Goal: Task Accomplishment & Management: Manage account settings

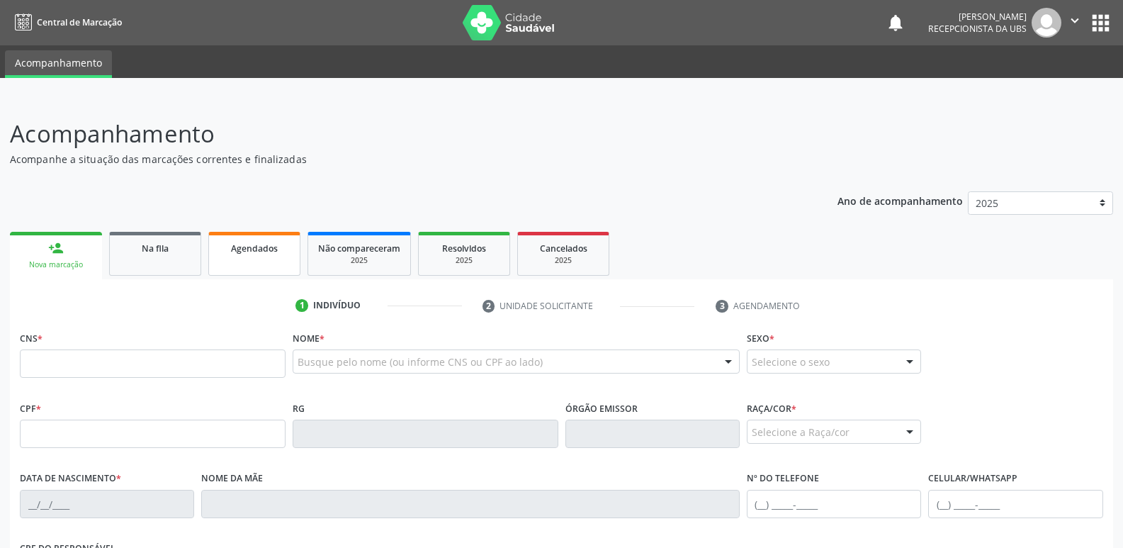
click at [283, 240] on div "Agendados" at bounding box center [254, 247] width 71 height 15
click at [266, 241] on div "Agendados" at bounding box center [254, 247] width 71 height 15
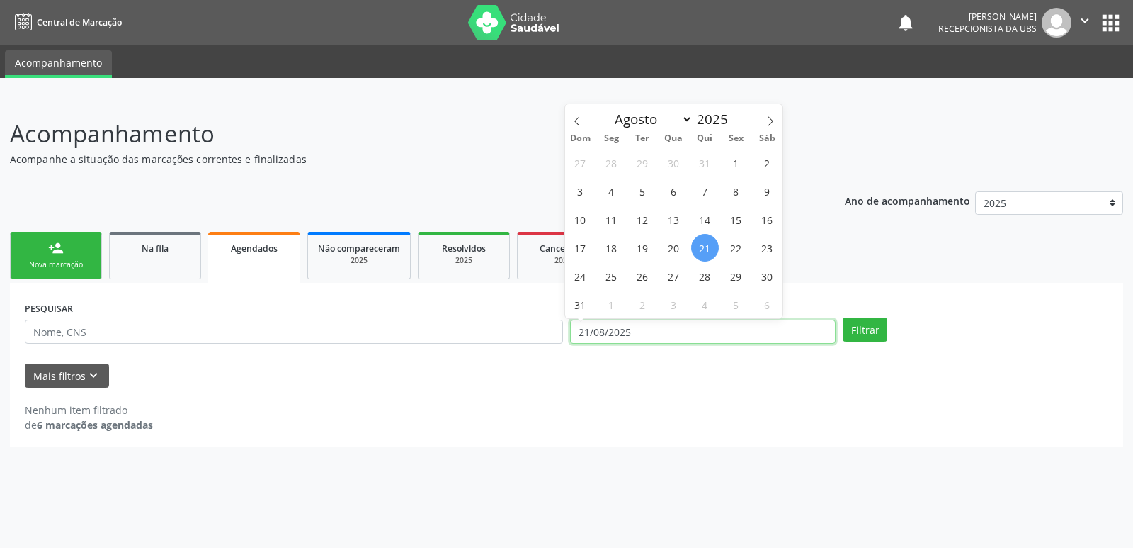
click at [650, 329] on input "21/08/2025" at bounding box center [703, 331] width 266 height 24
click at [744, 170] on span "1" at bounding box center [737, 163] width 28 height 28
type input "[DATE]"
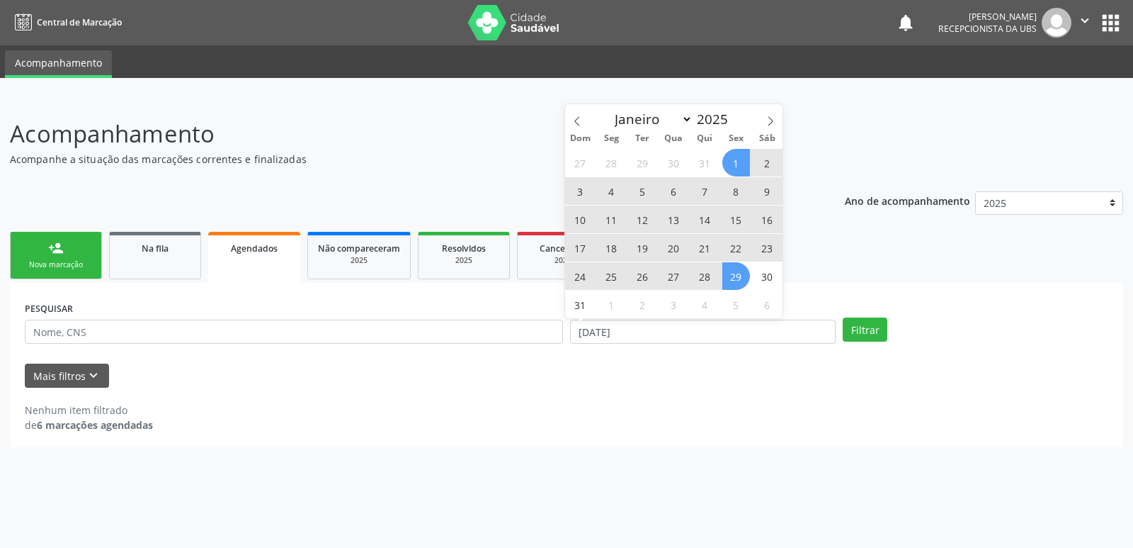
click at [744, 275] on span "29" at bounding box center [737, 276] width 28 height 28
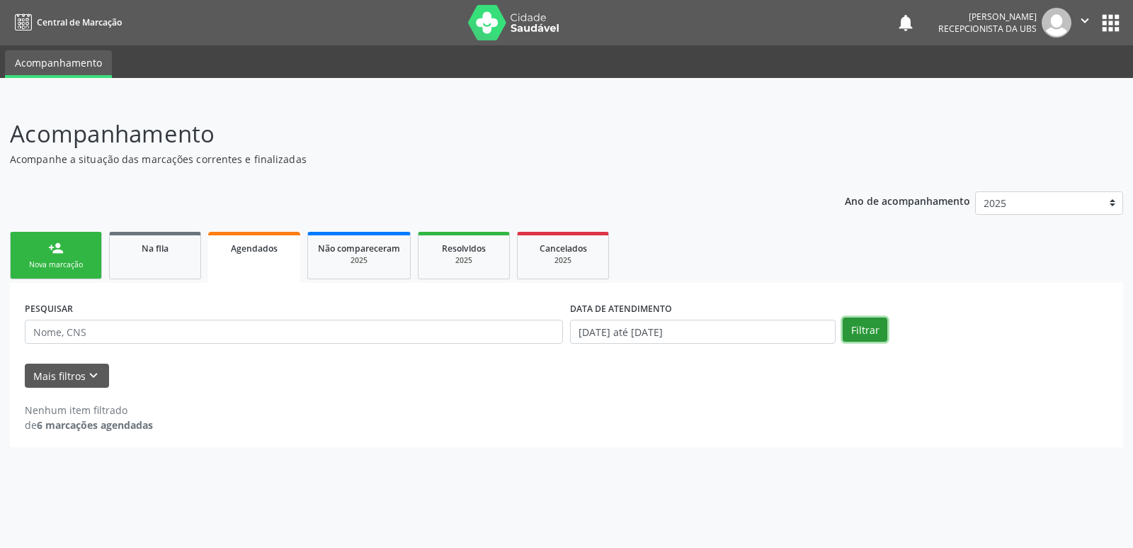
click at [871, 326] on button "Filtrar" at bounding box center [865, 329] width 45 height 24
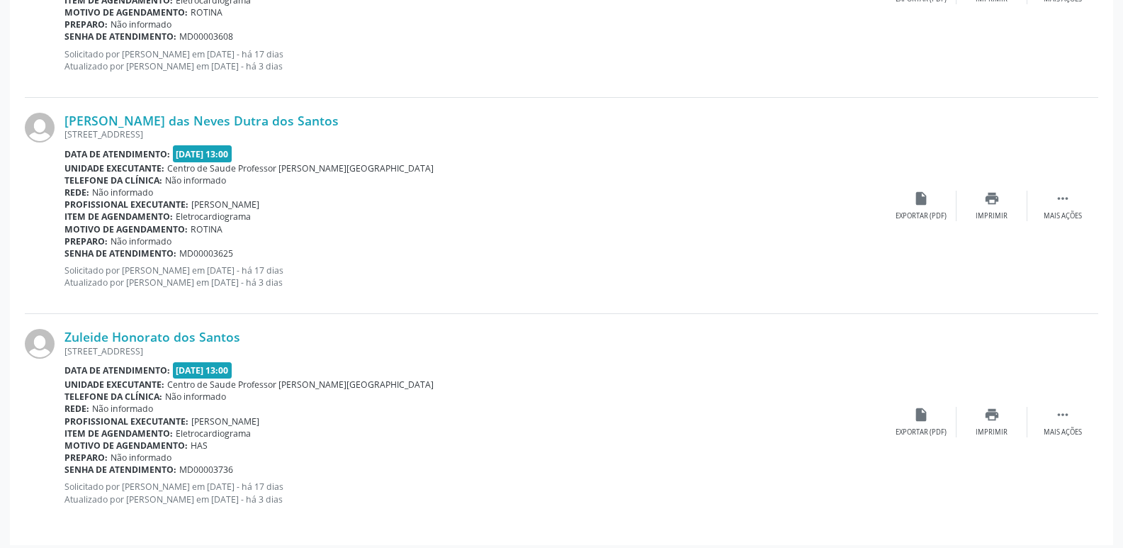
scroll to position [1206, 0]
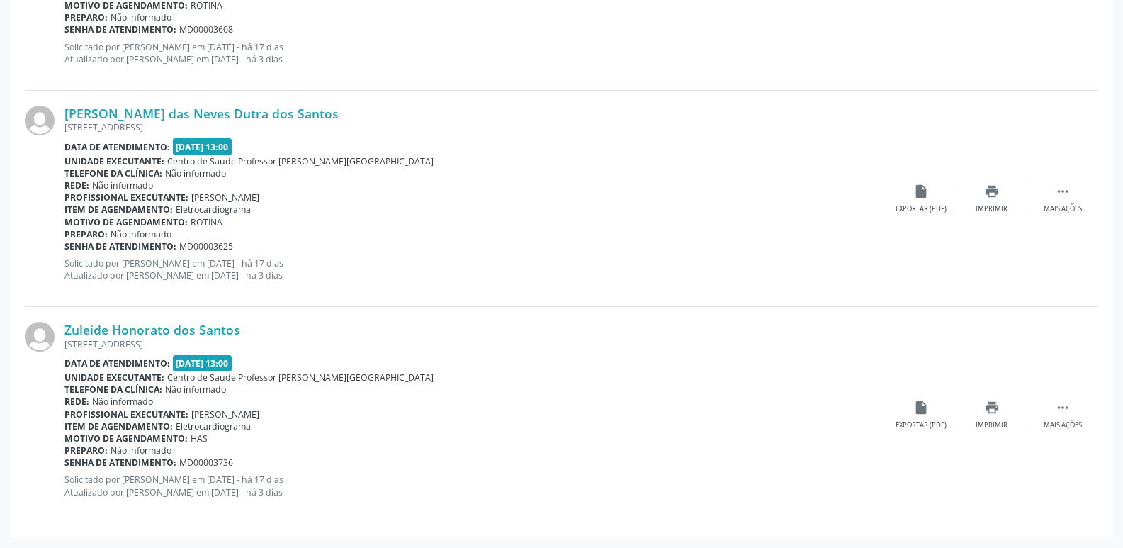
drag, startPoint x: 1129, startPoint y: 533, endPoint x: 1119, endPoint y: 136, distance: 396.8
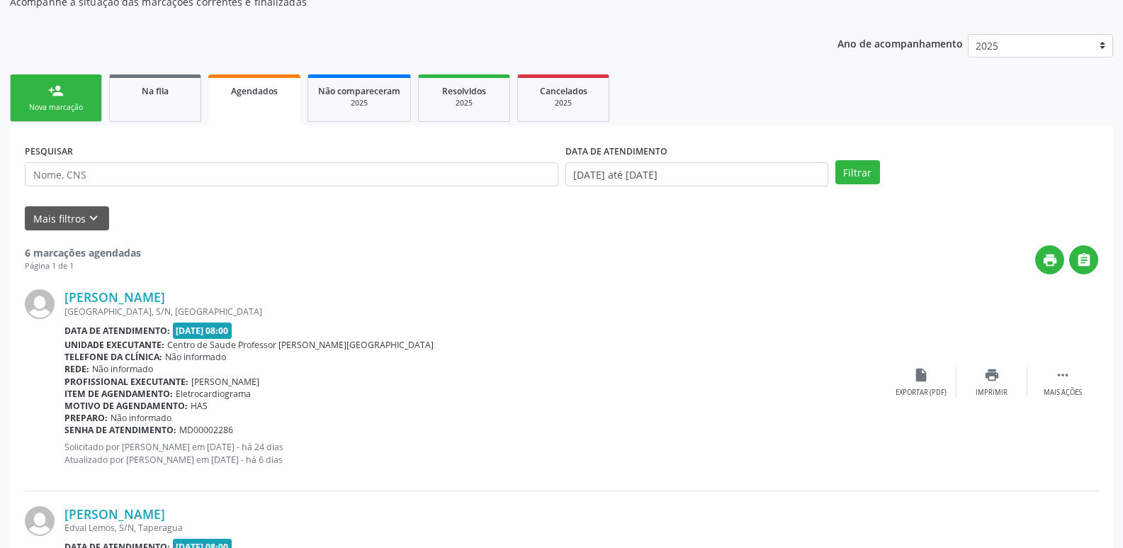
scroll to position [0, 0]
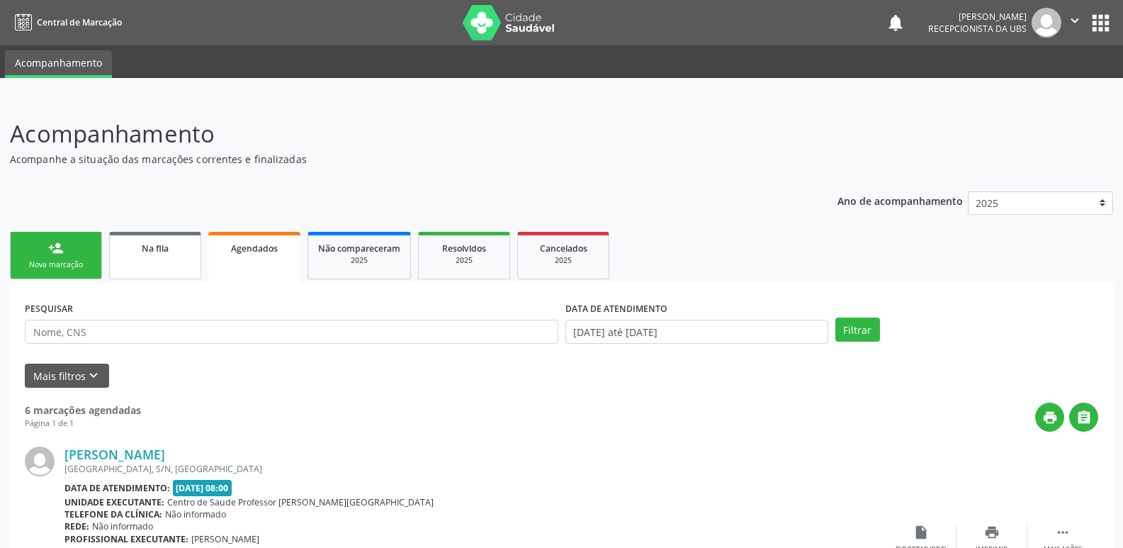
click at [176, 255] on link "Na fila" at bounding box center [155, 255] width 92 height 47
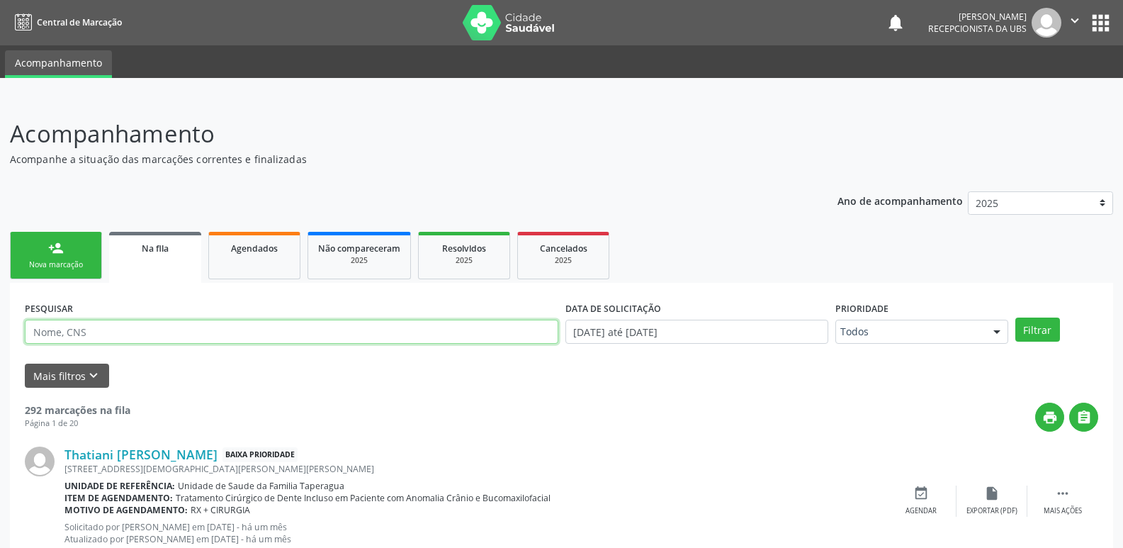
click at [185, 331] on input "text" at bounding box center [291, 331] width 533 height 24
paste input "706307702519879"
type input "706307702519879"
click at [1015, 317] on button "Filtrar" at bounding box center [1037, 329] width 45 height 24
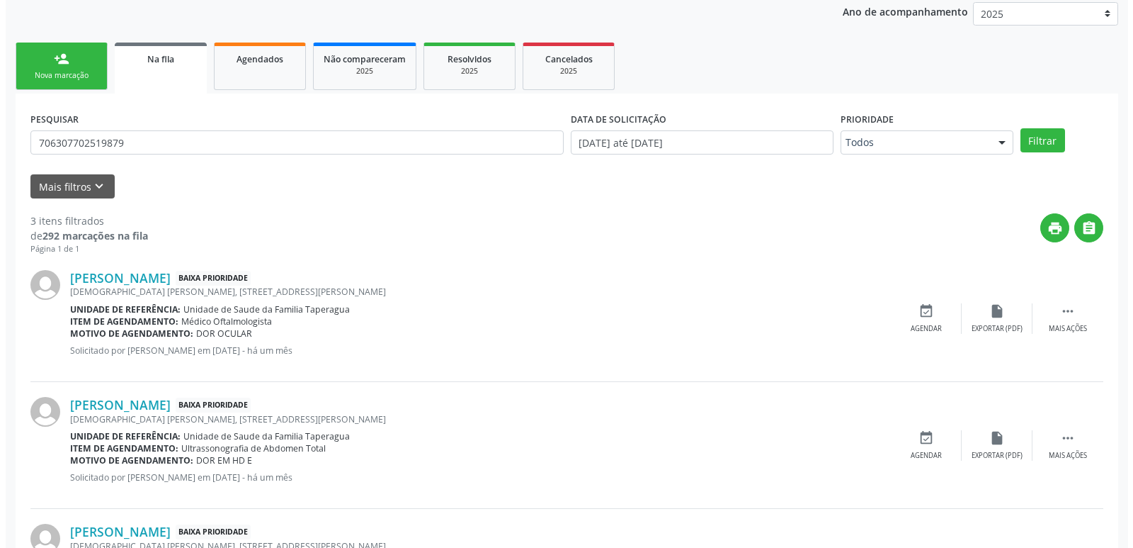
scroll to position [302, 0]
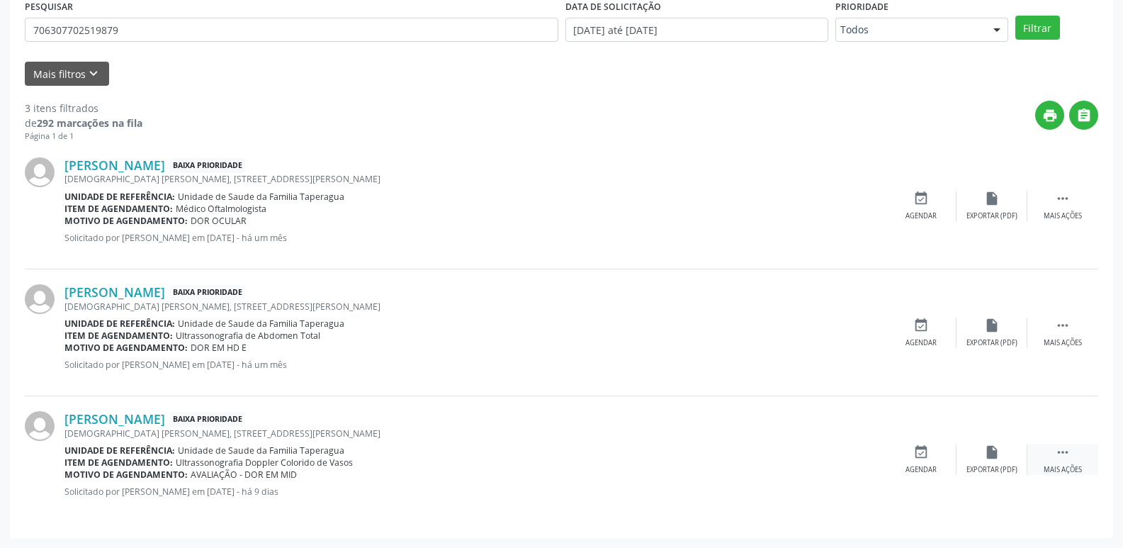
click at [1065, 466] on div "Mais ações" at bounding box center [1062, 470] width 38 height 10
click at [912, 463] on div "cancel Cancelar" at bounding box center [920, 459] width 71 height 30
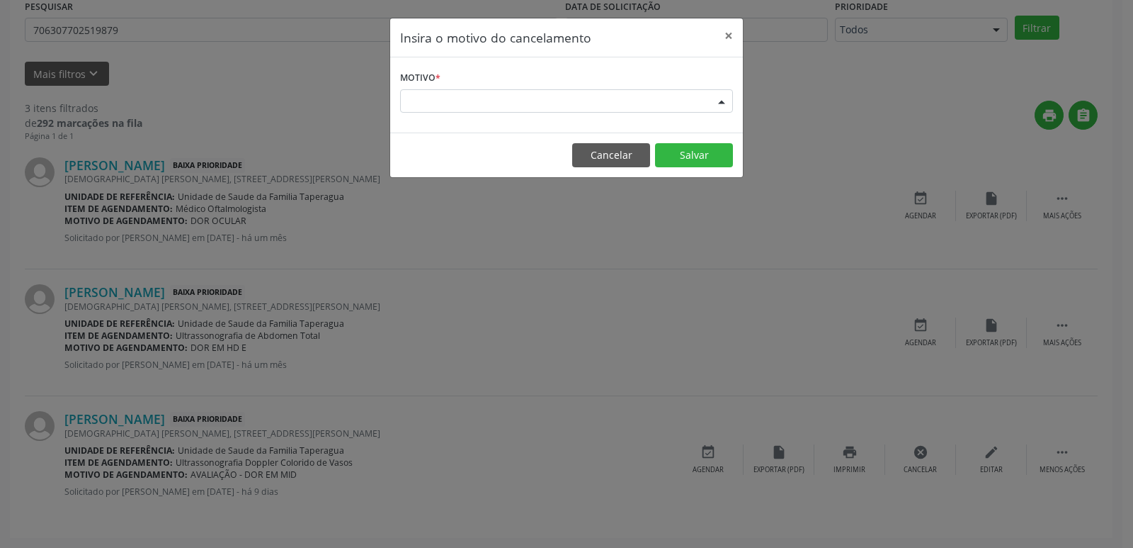
click at [527, 103] on div "Escolha o motivo" at bounding box center [566, 101] width 333 height 24
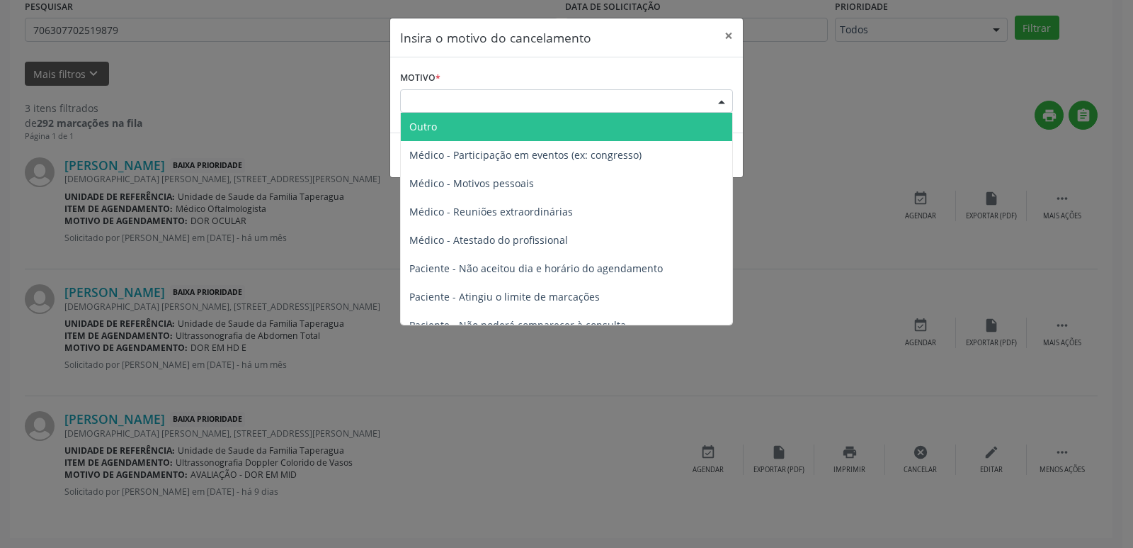
click at [529, 122] on span "Outro" at bounding box center [567, 127] width 332 height 28
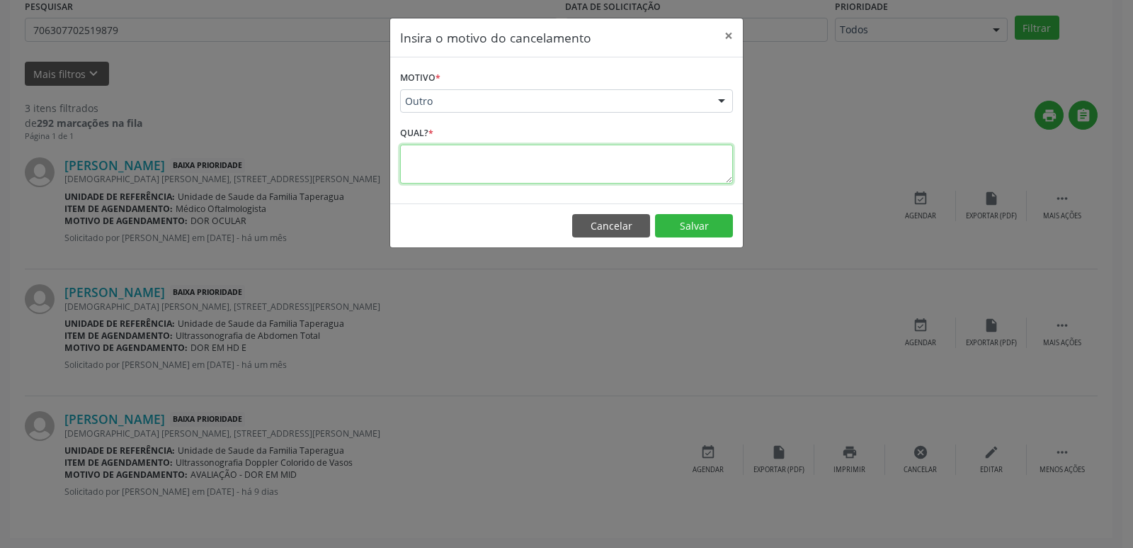
click at [531, 152] on textarea at bounding box center [566, 164] width 333 height 39
type textarea "PACIENTE REALIZOU USG NO PARTICULAR"
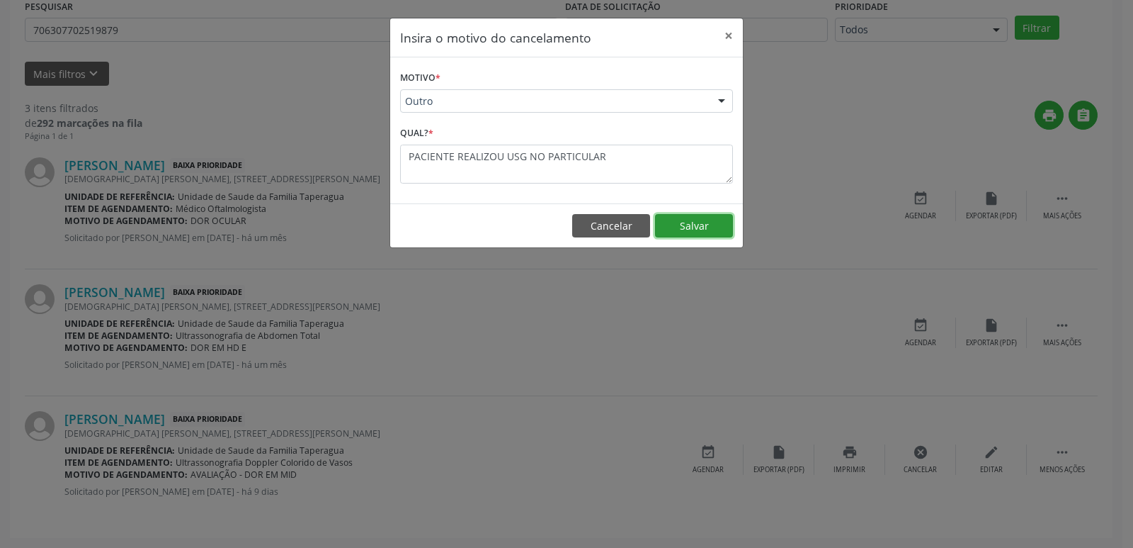
click at [694, 231] on button "Salvar" at bounding box center [694, 226] width 78 height 24
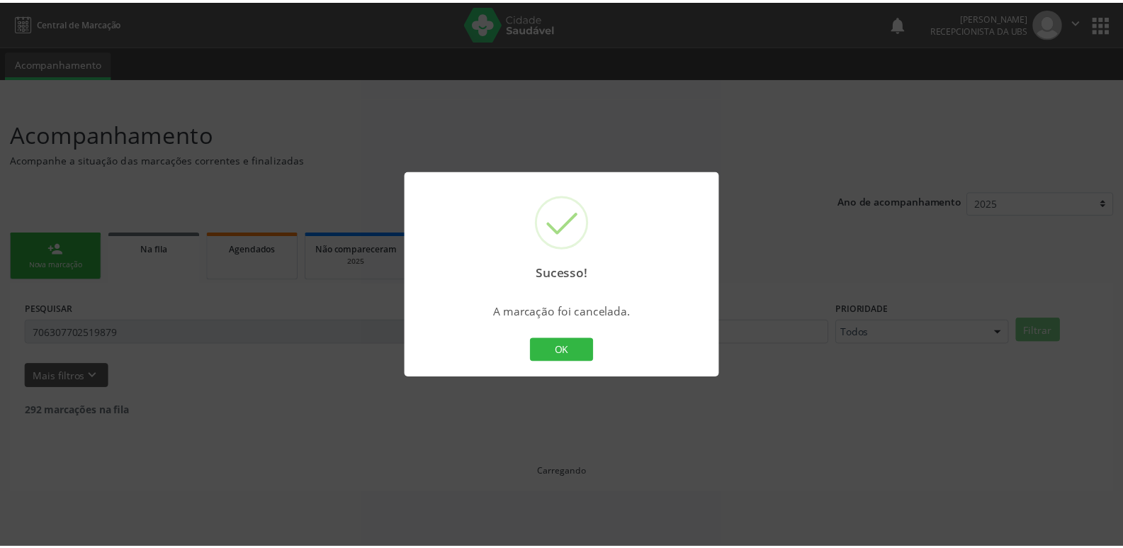
scroll to position [0, 0]
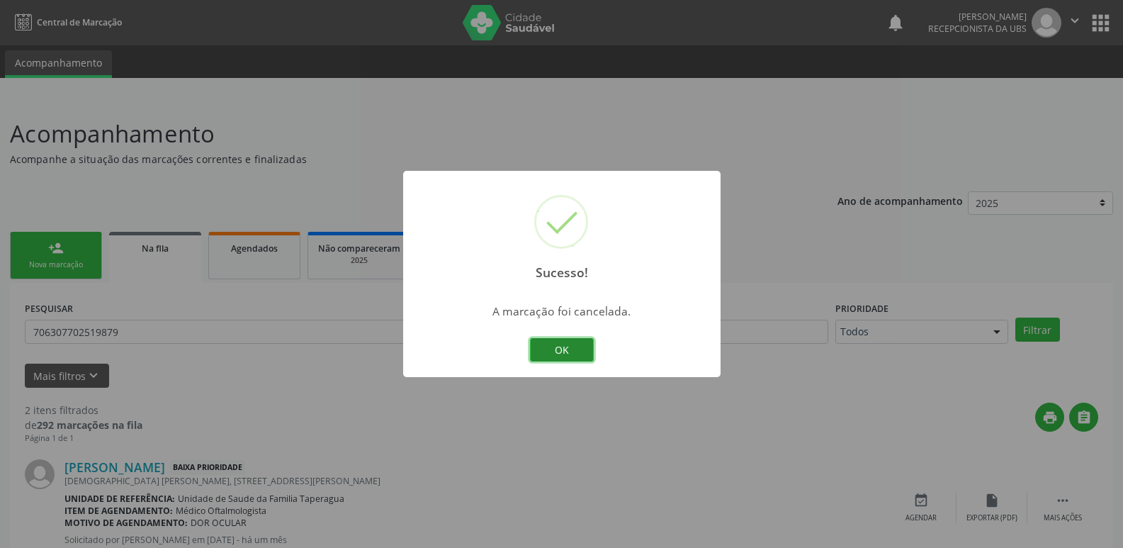
click at [554, 351] on button "OK" at bounding box center [562, 350] width 64 height 24
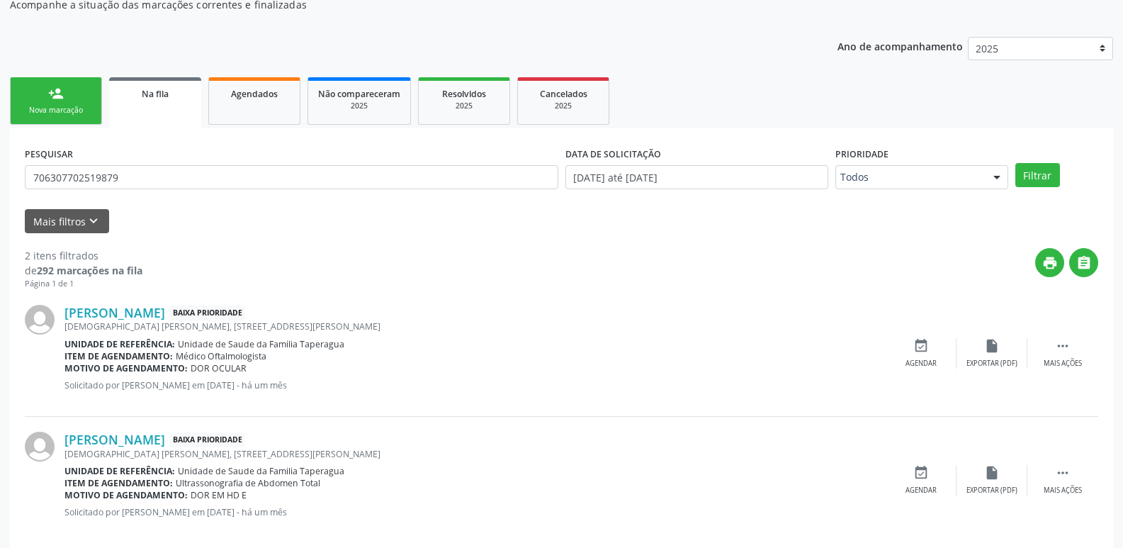
scroll to position [174, 0]
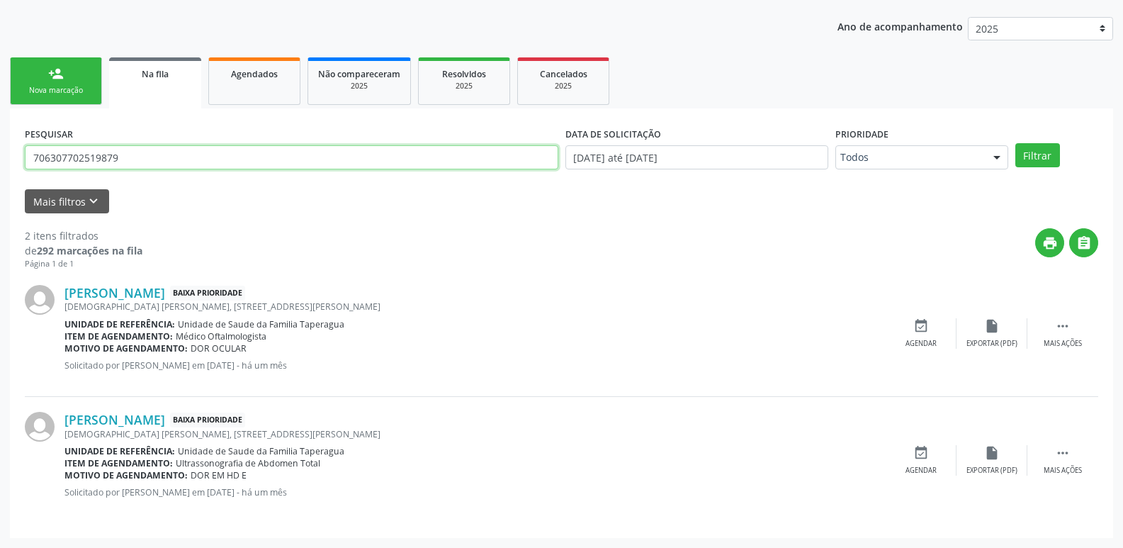
click at [159, 163] on input "706307702519879" at bounding box center [291, 157] width 533 height 24
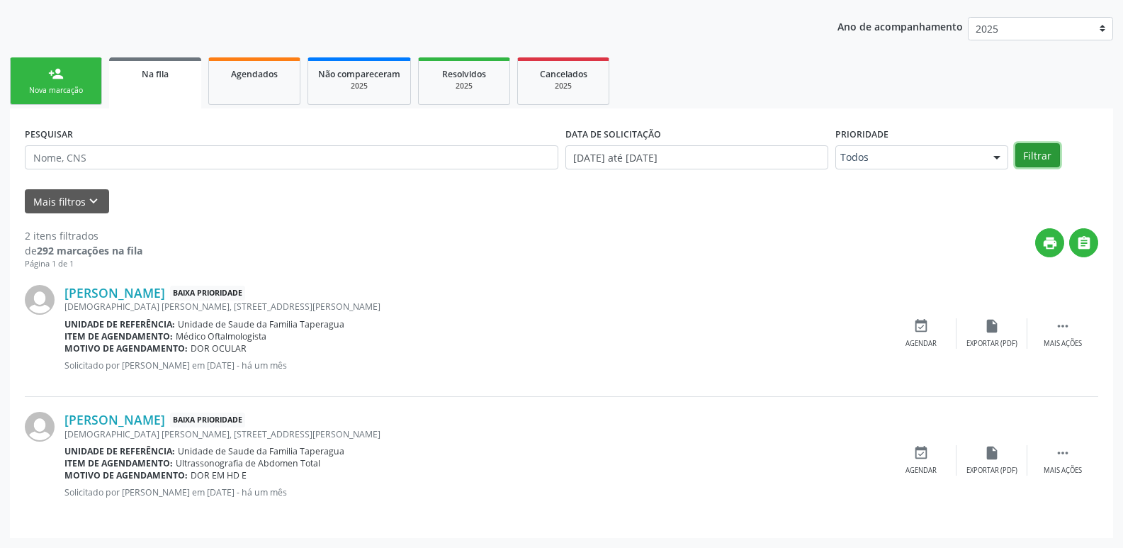
click at [1048, 154] on button "Filtrar" at bounding box center [1037, 155] width 45 height 24
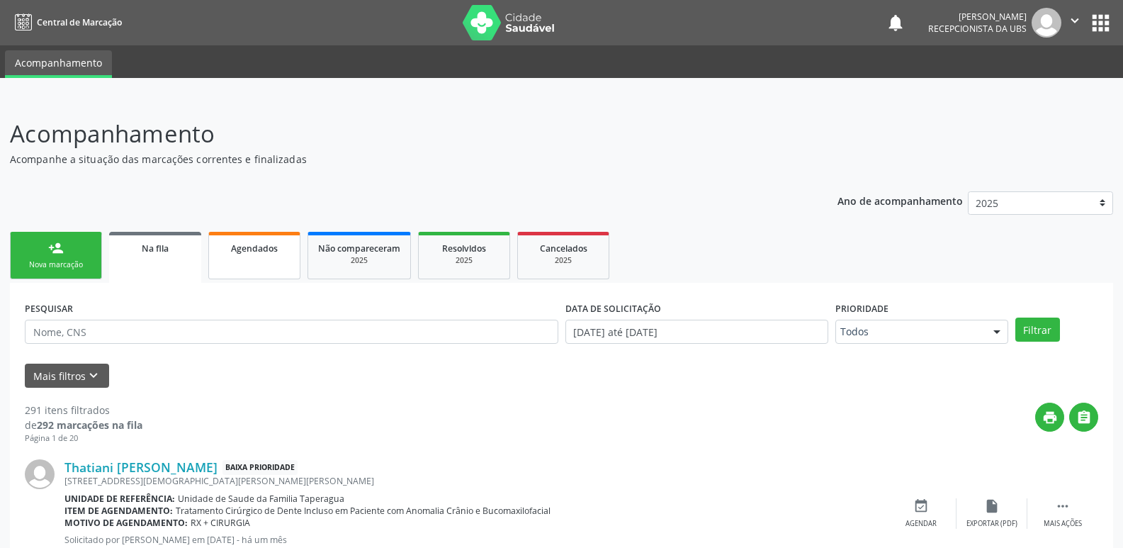
click at [267, 245] on span "Agendados" at bounding box center [254, 248] width 47 height 12
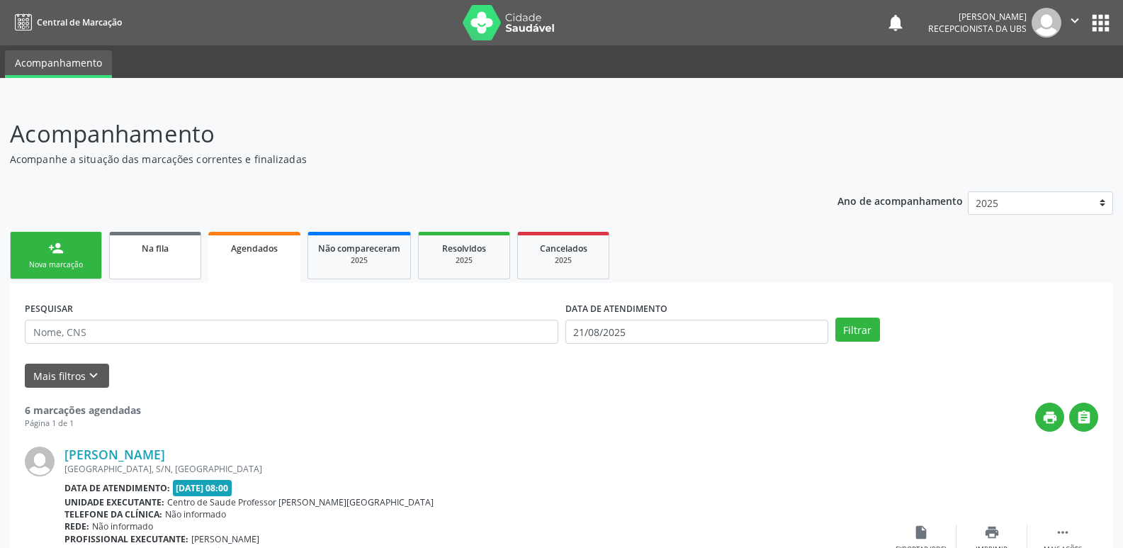
click at [146, 262] on link "Na fila" at bounding box center [155, 255] width 92 height 47
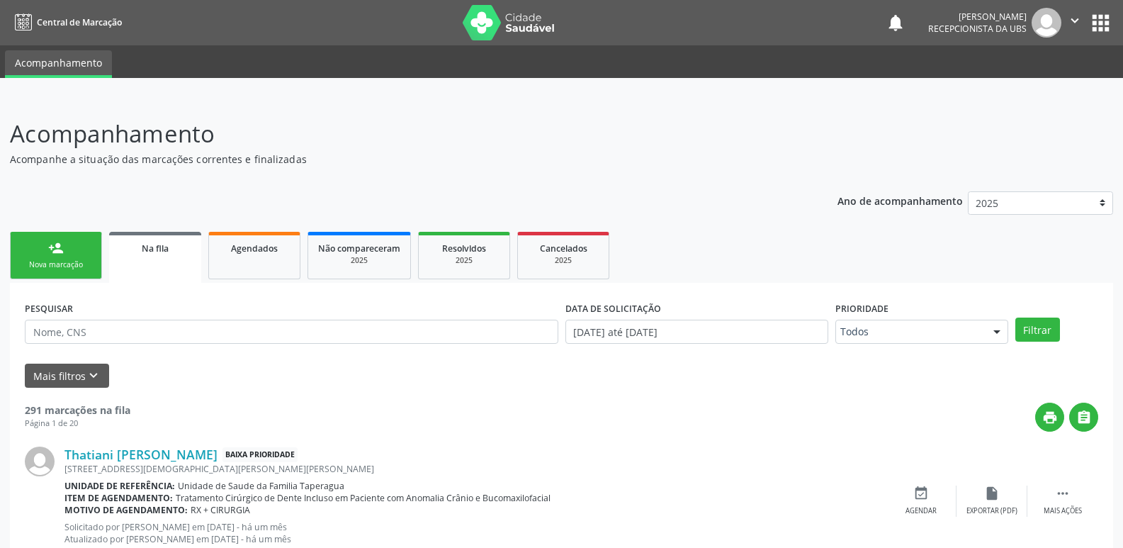
click at [268, 267] on link "Agendados" at bounding box center [254, 255] width 92 height 47
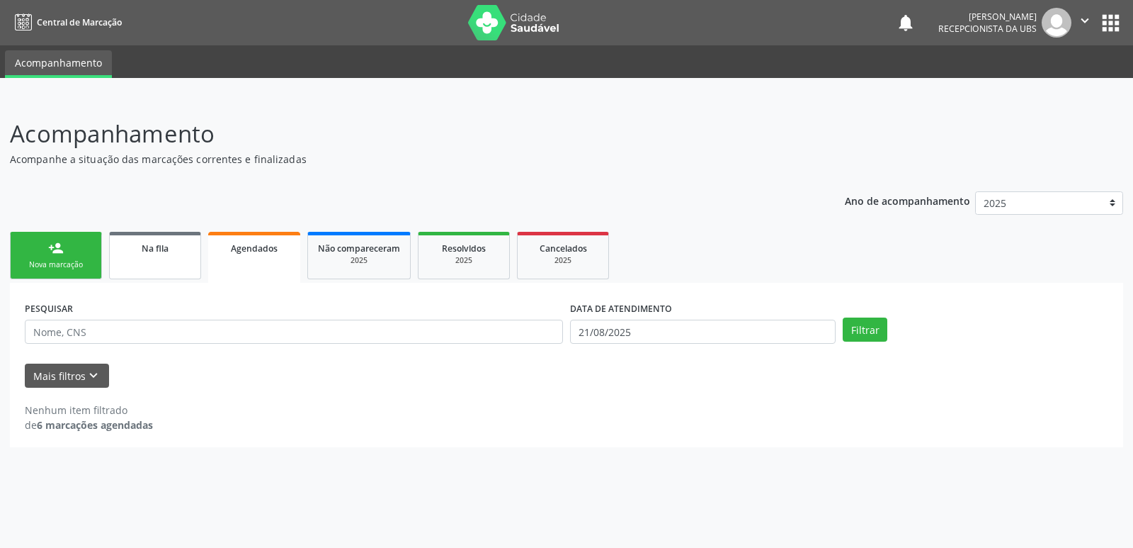
click at [175, 265] on link "Na fila" at bounding box center [155, 255] width 92 height 47
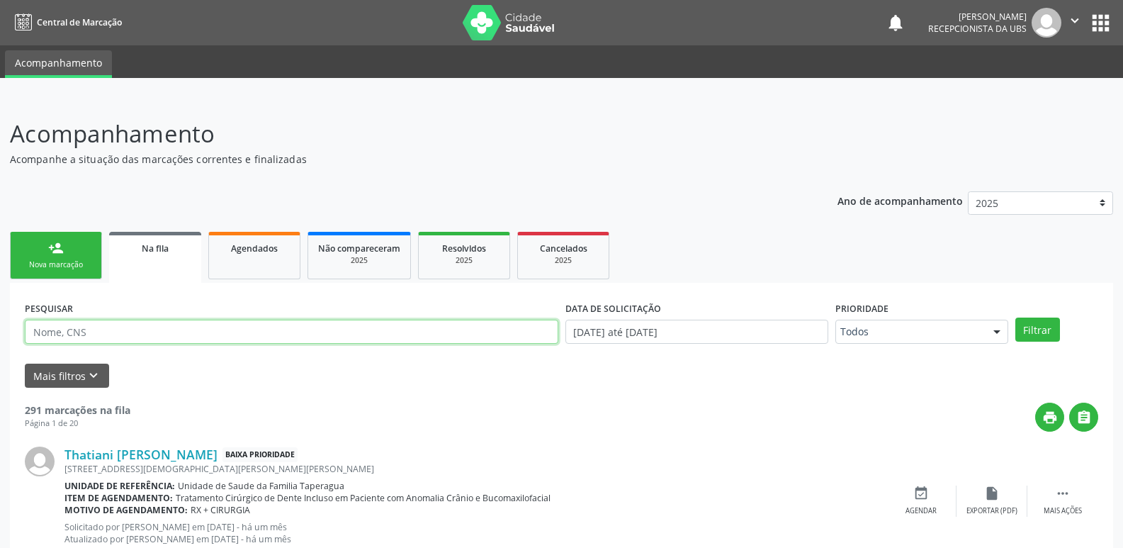
click at [182, 332] on input "text" at bounding box center [291, 331] width 533 height 24
paste input "704806558203944"
type input "704806558203944"
click at [1015, 317] on button "Filtrar" at bounding box center [1037, 329] width 45 height 24
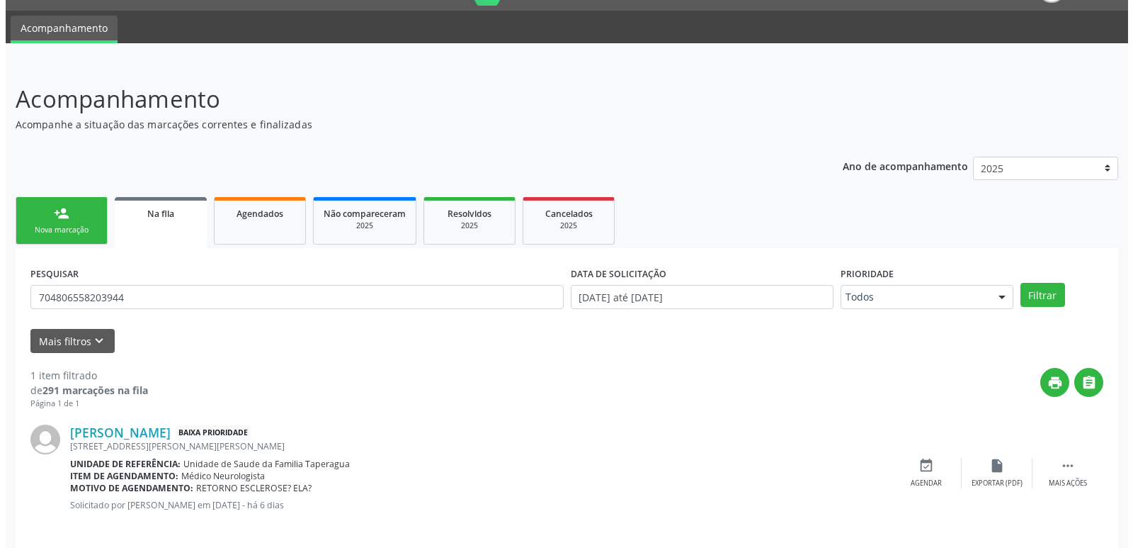
scroll to position [47, 0]
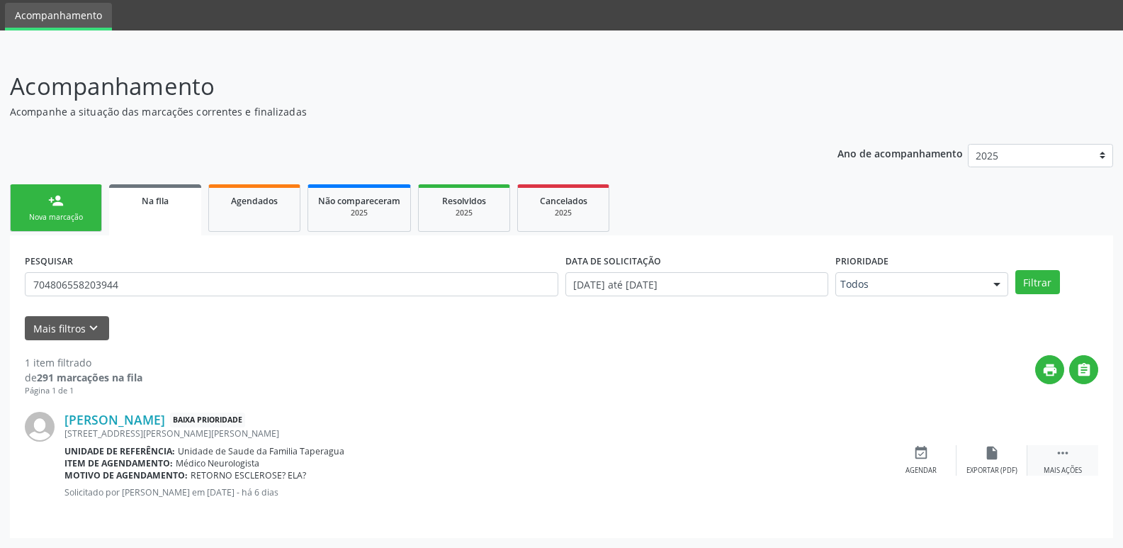
click at [1056, 460] on div " Mais ações" at bounding box center [1062, 460] width 71 height 30
click at [934, 469] on div "Cancelar" at bounding box center [920, 470] width 33 height 10
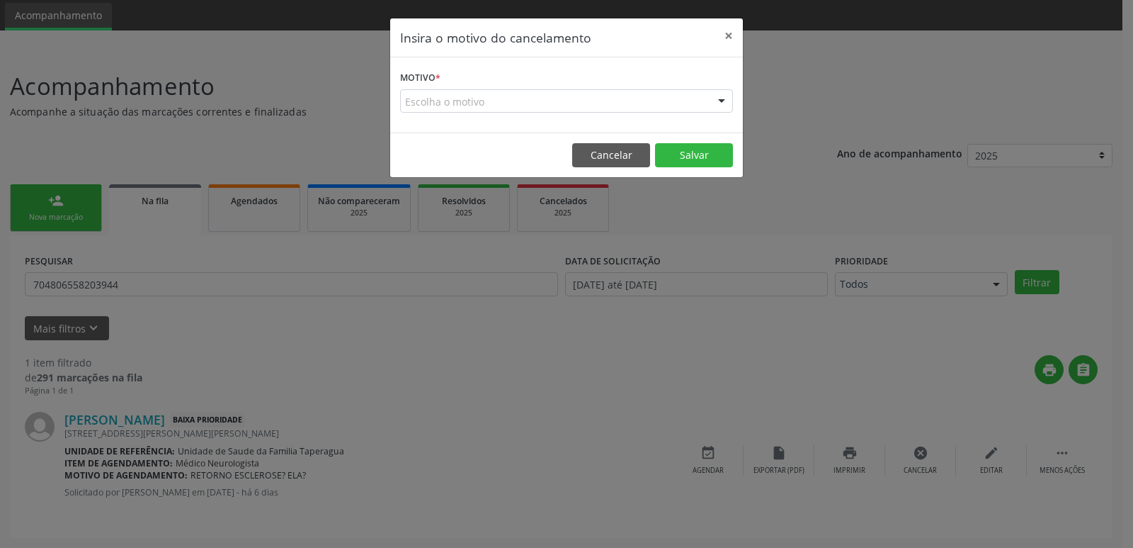
click at [554, 96] on div "Escolha o motivo" at bounding box center [566, 101] width 333 height 24
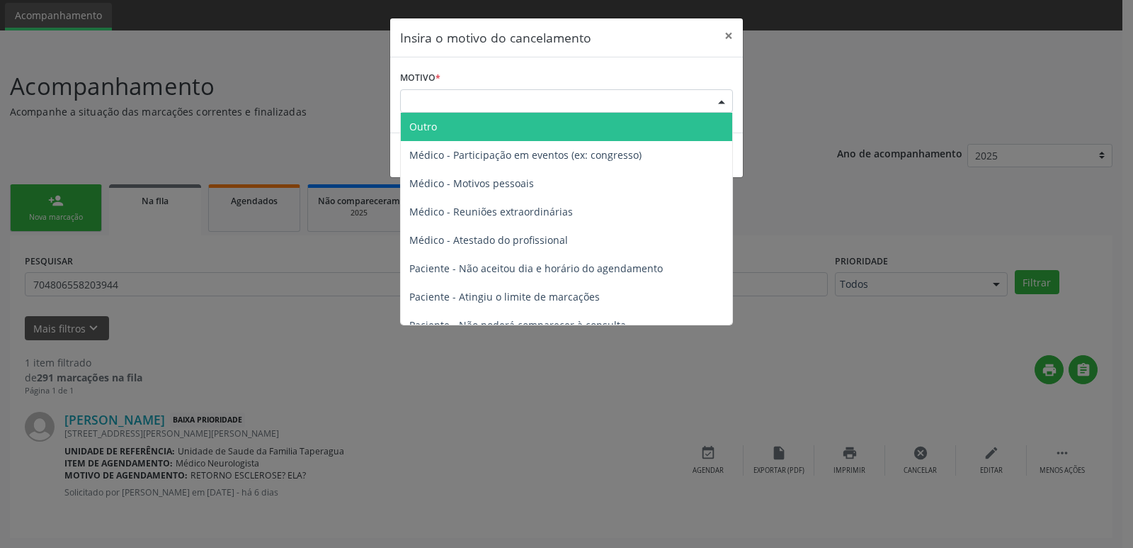
click at [546, 124] on span "Outro" at bounding box center [567, 127] width 332 height 28
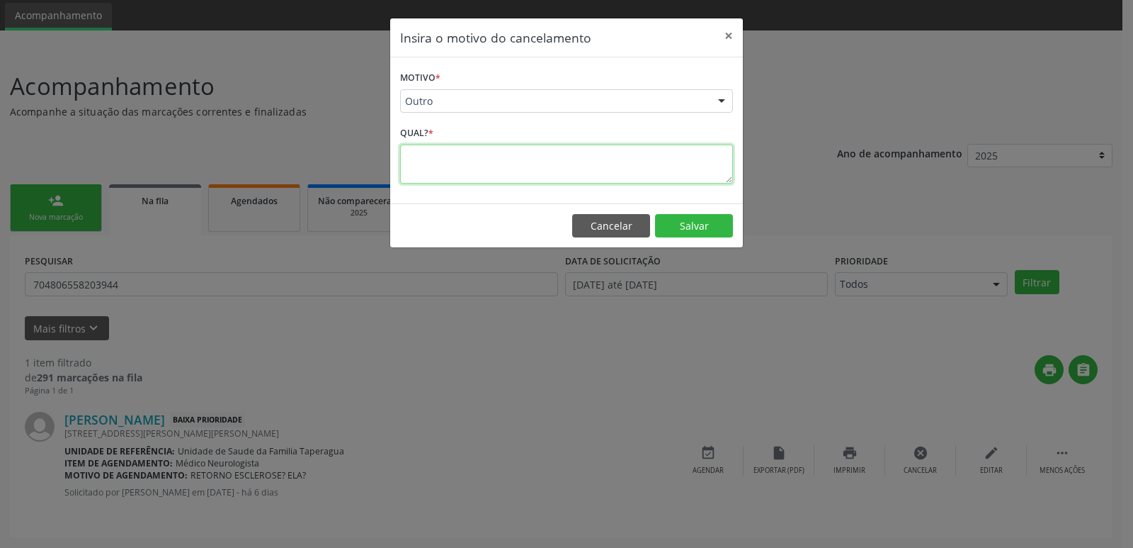
click at [540, 154] on textarea at bounding box center [566, 164] width 333 height 39
type textarea "PACIENTE JÁ REALIZOU CONSULTA"
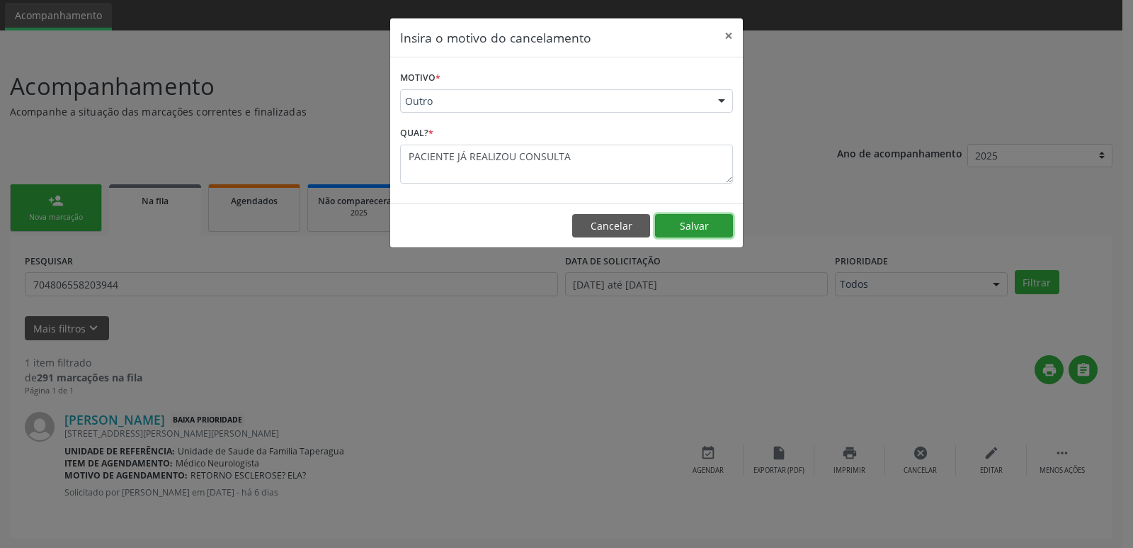
click at [698, 224] on button "Salvar" at bounding box center [694, 226] width 78 height 24
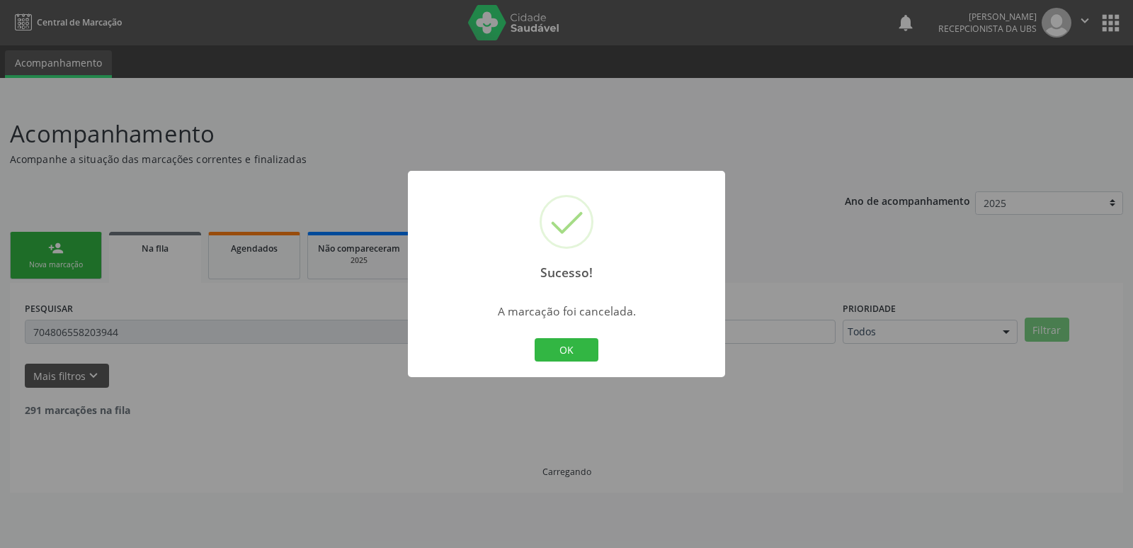
scroll to position [0, 0]
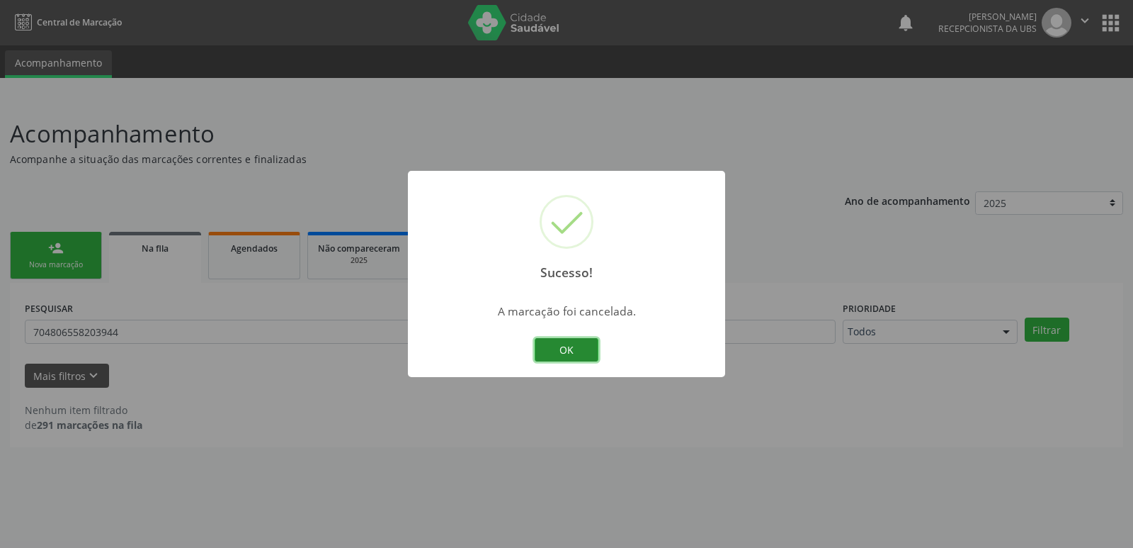
click at [575, 343] on button "OK" at bounding box center [567, 350] width 64 height 24
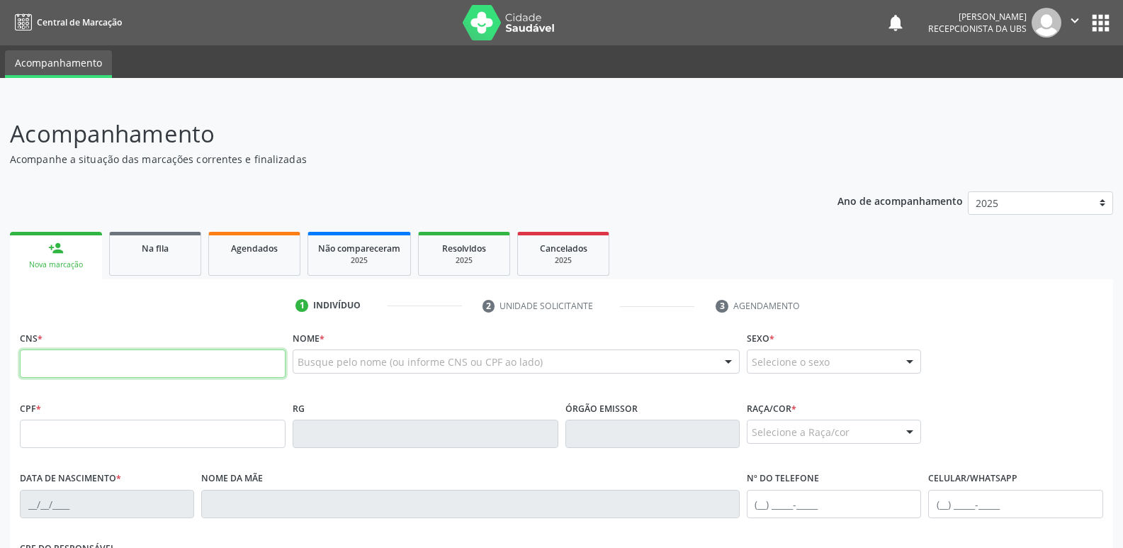
click at [1070, 19] on icon "" at bounding box center [1075, 21] width 16 height 16
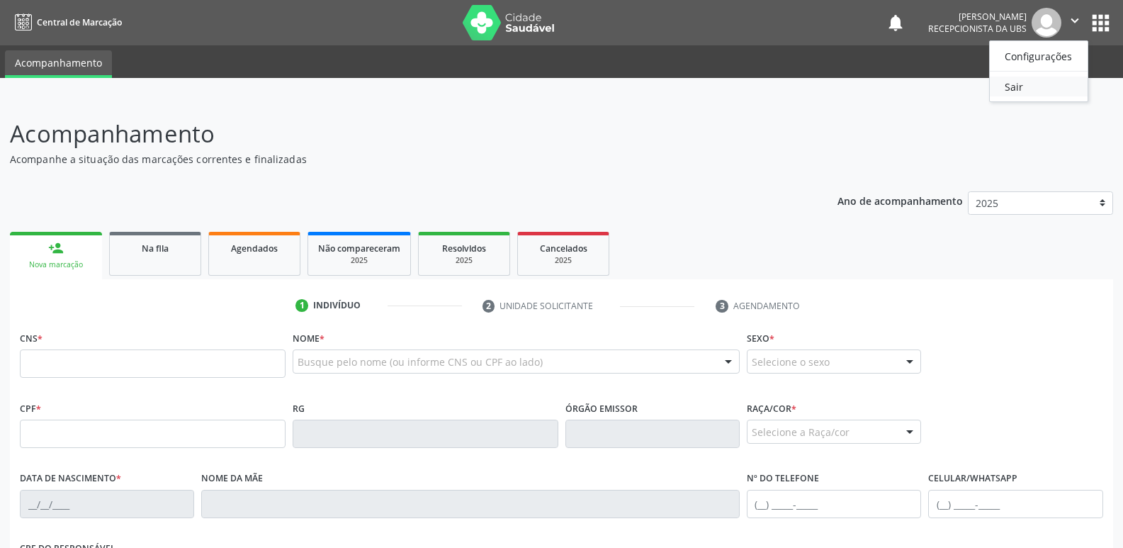
click at [1044, 82] on link "Sair" at bounding box center [1039, 87] width 98 height 20
